Goal: Task Accomplishment & Management: Use online tool/utility

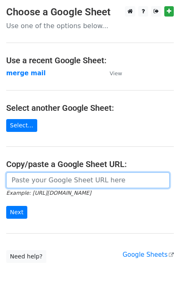
click at [51, 175] on input "url" at bounding box center [87, 180] width 163 height 16
paste input "https://docs.google.com/spreadsheets/d/18rBLZqvK2qbZP4gpEIkuloM72oNomRdDaqFMqcF…"
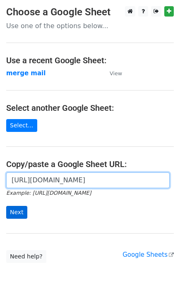
type input "https://docs.google.com/spreadsheets/d/18rBLZqvK2qbZP4gpEIkuloM72oNomRdDaqFMqcF…"
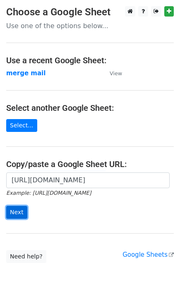
scroll to position [0, 0]
click at [19, 210] on input "Next" at bounding box center [16, 212] width 21 height 13
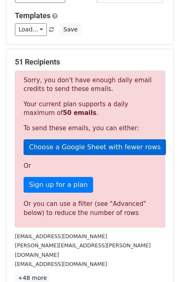
scroll to position [109, 0]
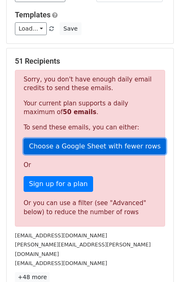
click at [61, 141] on link "Choose a Google Sheet with fewer rows" at bounding box center [95, 147] width 142 height 16
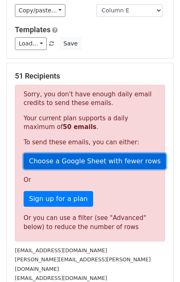
scroll to position [93, 0]
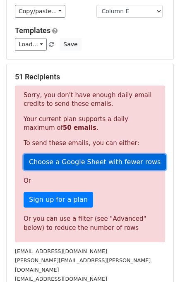
click at [66, 159] on link "Choose a Google Sheet with fewer rows" at bounding box center [95, 162] width 142 height 16
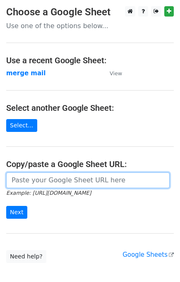
click at [60, 177] on input "url" at bounding box center [87, 180] width 163 height 16
paste input "https://docs.google.com/spreadsheets/d/18rBLZqvK2qbZP4gpEIkuloM72oNomRdDaqFMqcF…"
type input "https://docs.google.com/spreadsheets/d/18rBLZqvK2qbZP4gpEIkuloM72oNomRdDaqFMqcF…"
click at [6, 206] on input "Next" at bounding box center [16, 212] width 21 height 13
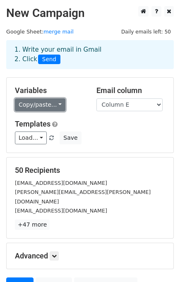
click at [31, 105] on link "Copy/paste..." at bounding box center [40, 104] width 50 height 13
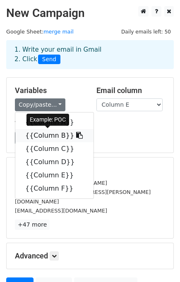
click at [76, 135] on icon at bounding box center [79, 135] width 7 height 7
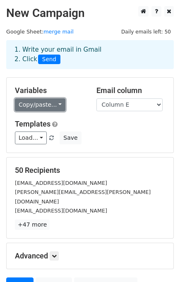
click at [52, 104] on link "Copy/paste..." at bounding box center [40, 104] width 50 height 13
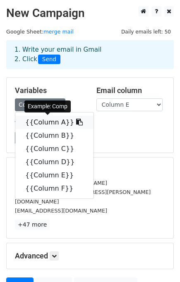
click at [76, 122] on icon at bounding box center [79, 122] width 7 height 7
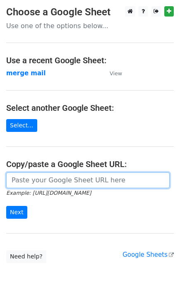
click at [31, 185] on input "url" at bounding box center [87, 180] width 163 height 16
paste input "https://docs.google.com/spreadsheets/d/18rBLZqvK2qbZP4gpEIkuloM72oNomRdDaqFMqcF…"
type input "[URL][DOMAIN_NAME]"
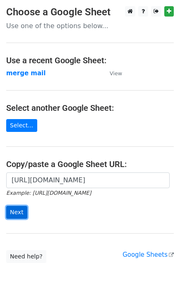
click at [17, 212] on input "Next" at bounding box center [16, 212] width 21 height 13
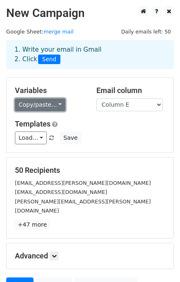
click at [45, 102] on link "Copy/paste..." at bounding box center [40, 104] width 50 height 13
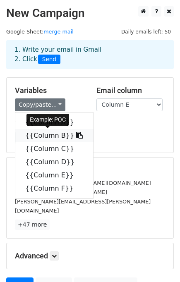
click at [76, 137] on icon at bounding box center [79, 135] width 7 height 7
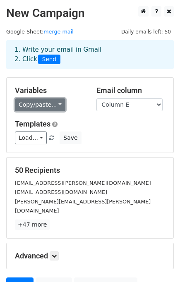
click at [53, 105] on link "Copy/paste..." at bounding box center [40, 104] width 50 height 13
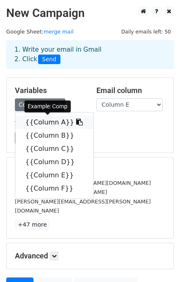
click at [76, 123] on icon at bounding box center [79, 122] width 7 height 7
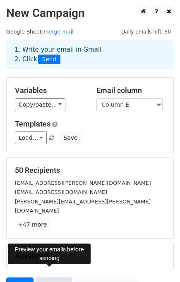
click at [47, 277] on link "Preview" at bounding box center [54, 285] width 36 height 16
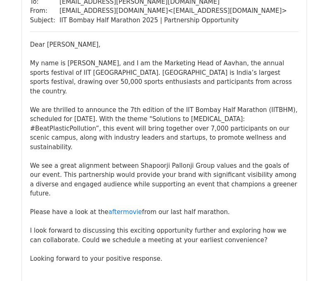
scroll to position [100, 0]
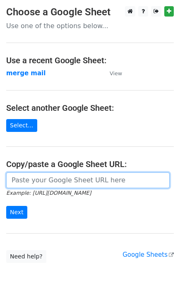
click at [40, 178] on input "url" at bounding box center [87, 180] width 163 height 16
paste input "https://docs.google.com/spreadsheets/d/18rBLZqvK2qbZP4gpEIkuloM72oNomRdDaqFMqcF…"
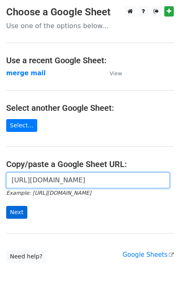
type input "https://docs.google.com/spreadsheets/d/18rBLZqvK2qbZP4gpEIkuloM72oNomRdDaqFMqcF…"
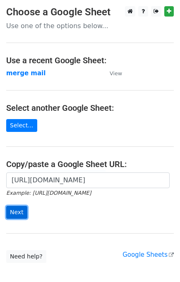
scroll to position [0, 0]
click at [11, 216] on input "Next" at bounding box center [16, 212] width 21 height 13
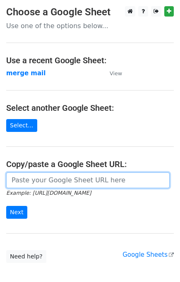
click at [20, 183] on input "url" at bounding box center [87, 180] width 163 height 16
paste input "https://docs.google.com/spreadsheets/d/18rBLZqvK2qbZP4gpEIkuloM72oNomRdDaqFMqcF…"
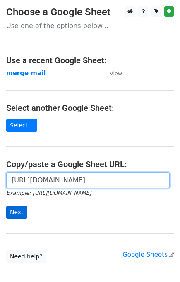
type input "https://docs.google.com/spreadsheets/d/18rBLZqvK2qbZP4gpEIkuloM72oNomRdDaqFMqcF…"
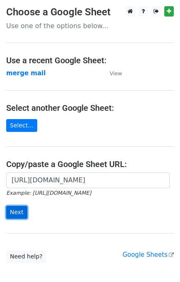
scroll to position [0, 0]
click at [19, 207] on input "Next" at bounding box center [16, 212] width 21 height 13
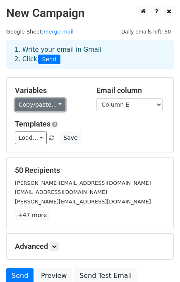
click at [50, 109] on link "Copy/paste..." at bounding box center [40, 104] width 50 height 13
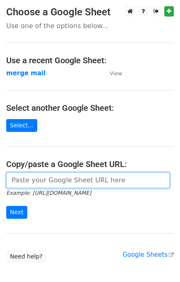
click at [24, 177] on input "url" at bounding box center [87, 180] width 163 height 16
paste input "[URL][DOMAIN_NAME]"
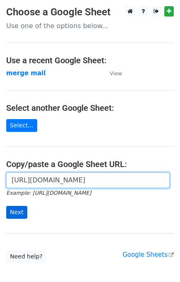
type input "https://docs.google.com/spreadsheets/d/18rBLZqvK2qbZP4gpEIkuloM72oNomRdDaqFMqcF…"
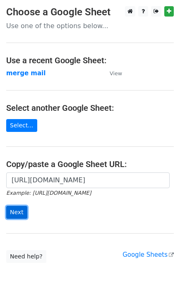
scroll to position [0, 0]
click at [18, 213] on input "Next" at bounding box center [16, 212] width 21 height 13
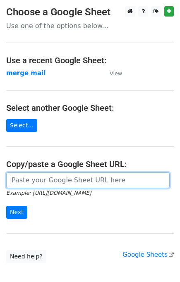
click at [77, 179] on input "url" at bounding box center [87, 180] width 163 height 16
paste input "https://docs.google.com/spreadsheets/d/18rBLZqvK2qbZP4gpEIkuloM72oNomRdDaqFMqcF…"
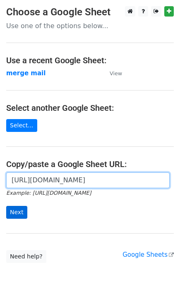
type input "https://docs.google.com/spreadsheets/d/18rBLZqvK2qbZP4gpEIkuloM72oNomRdDaqFMqcF…"
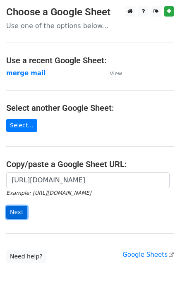
scroll to position [0, 0]
click at [20, 208] on input "Next" at bounding box center [16, 212] width 21 height 13
